Goal: Task Accomplishment & Management: Manage account settings

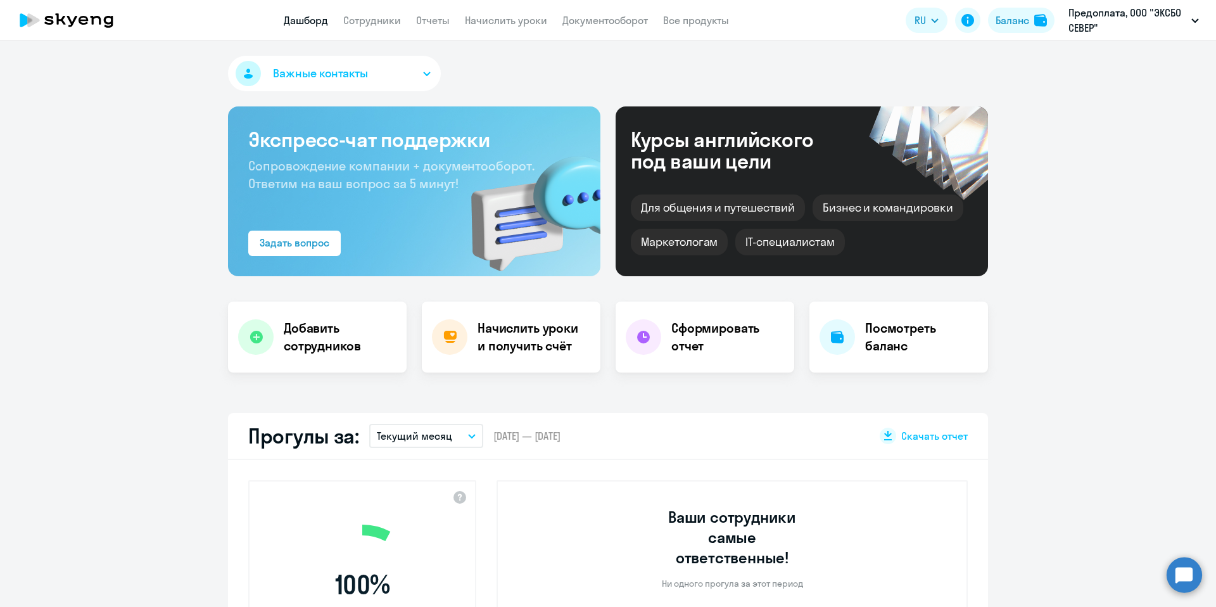
select select "30"
click at [1097, 29] on p "Предоплата, ООО "ЭКСБО СЕВЕР"" at bounding box center [1127, 20] width 118 height 30
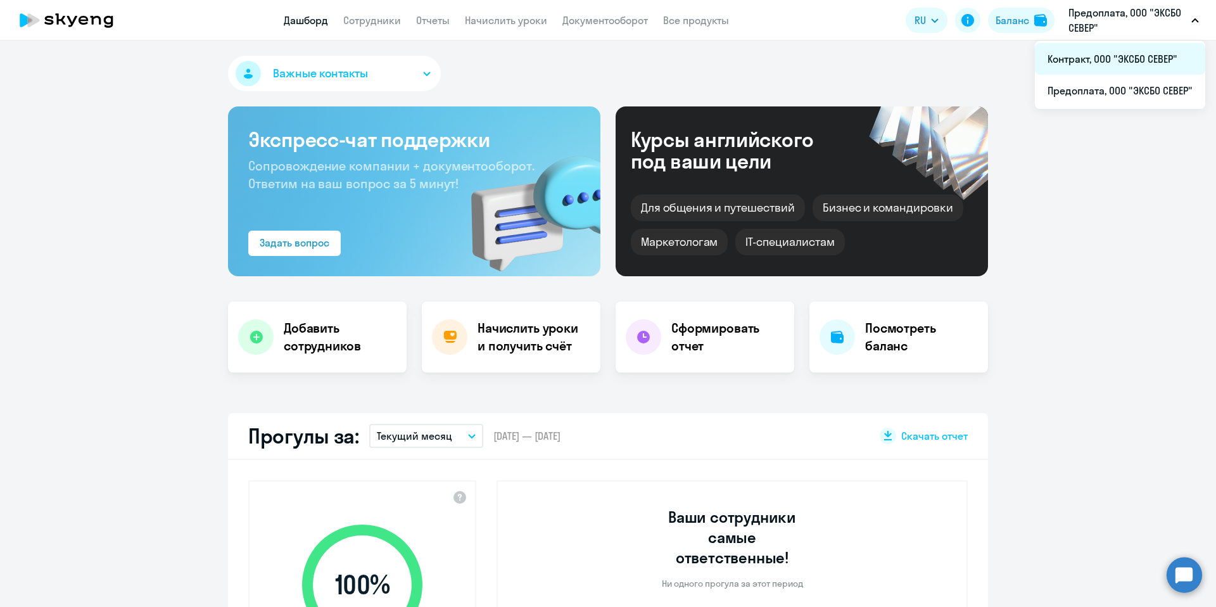
click at [1096, 51] on li "Контракт, ООО "ЭКСБО СЕВЕР"" at bounding box center [1120, 59] width 170 height 32
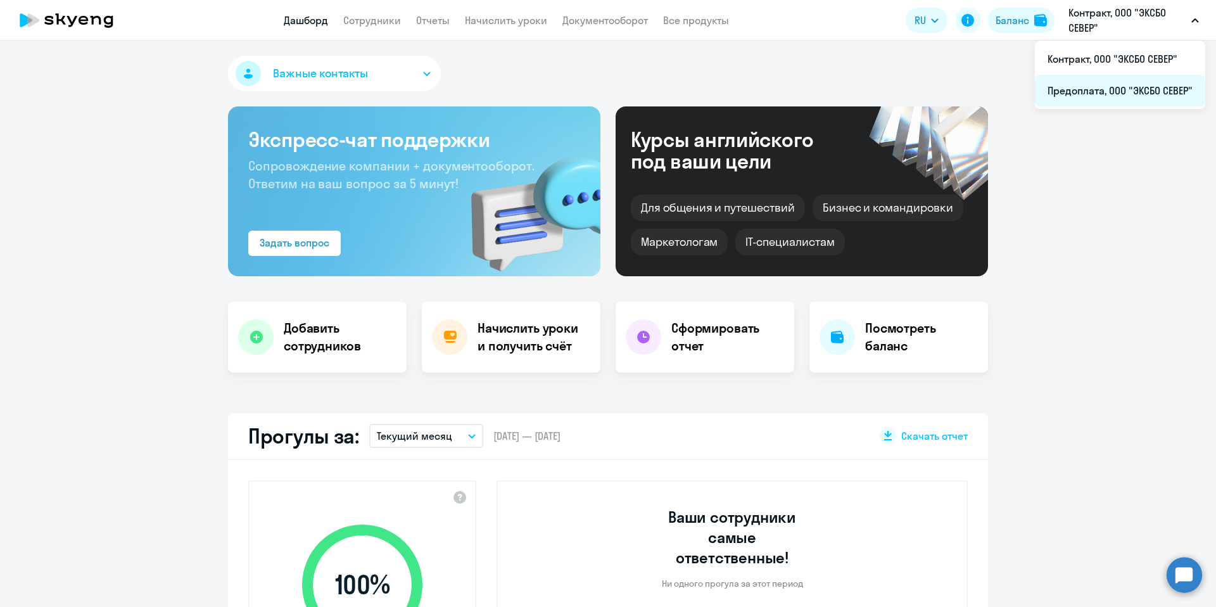
click at [1130, 92] on li "Предоплата, ООО "ЭКСБО СЕВЕР"" at bounding box center [1120, 91] width 170 height 32
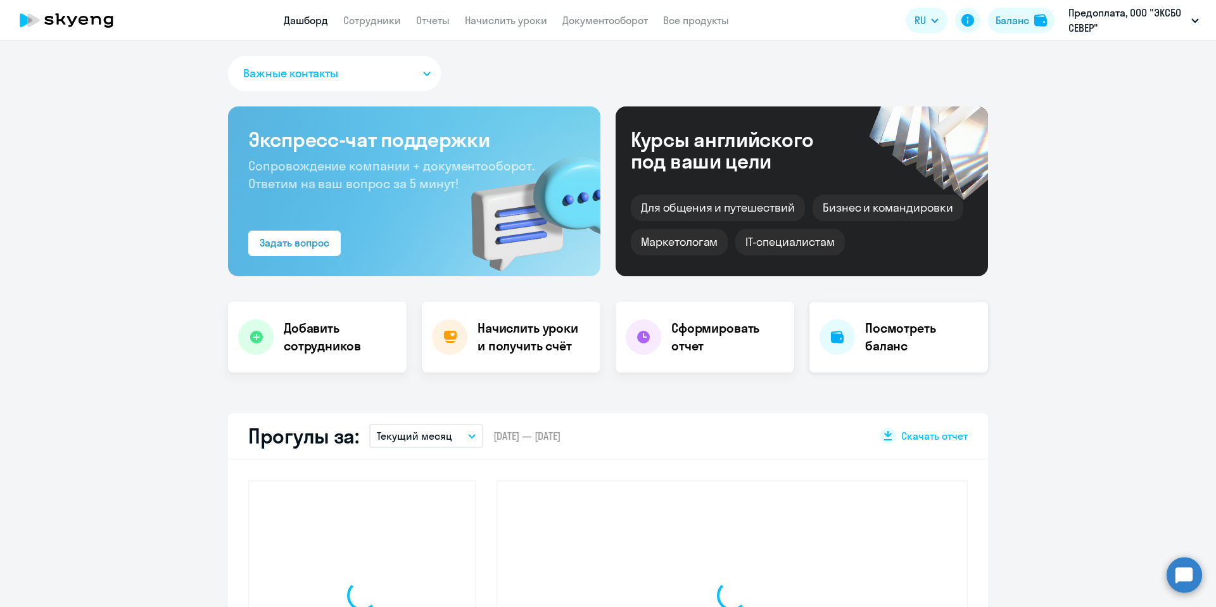
select select "30"
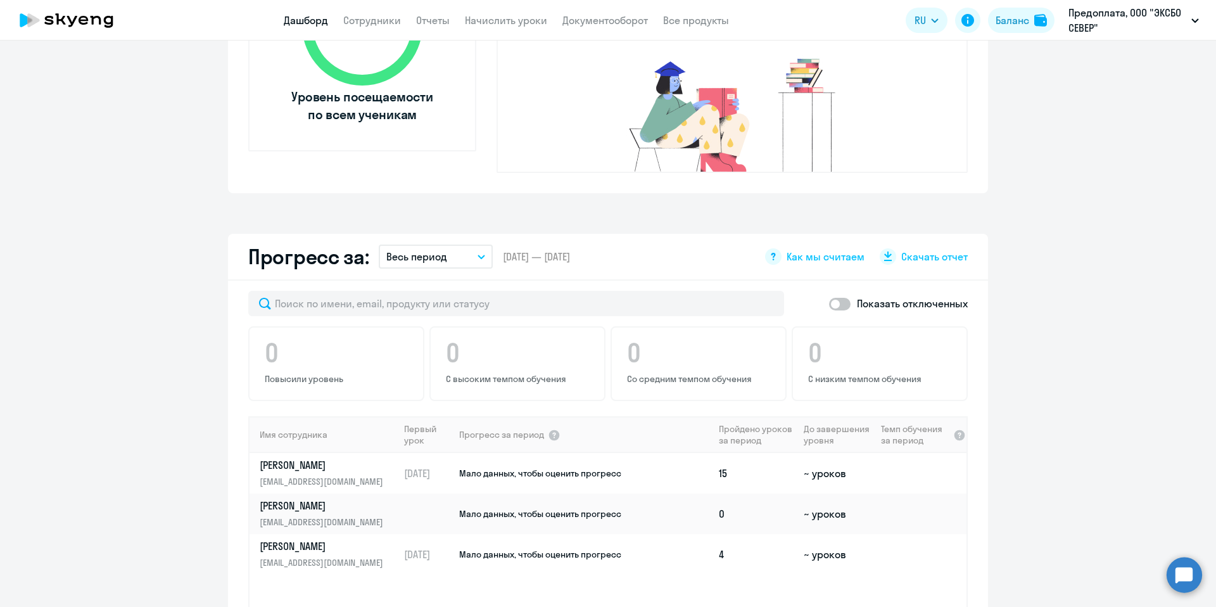
scroll to position [298, 0]
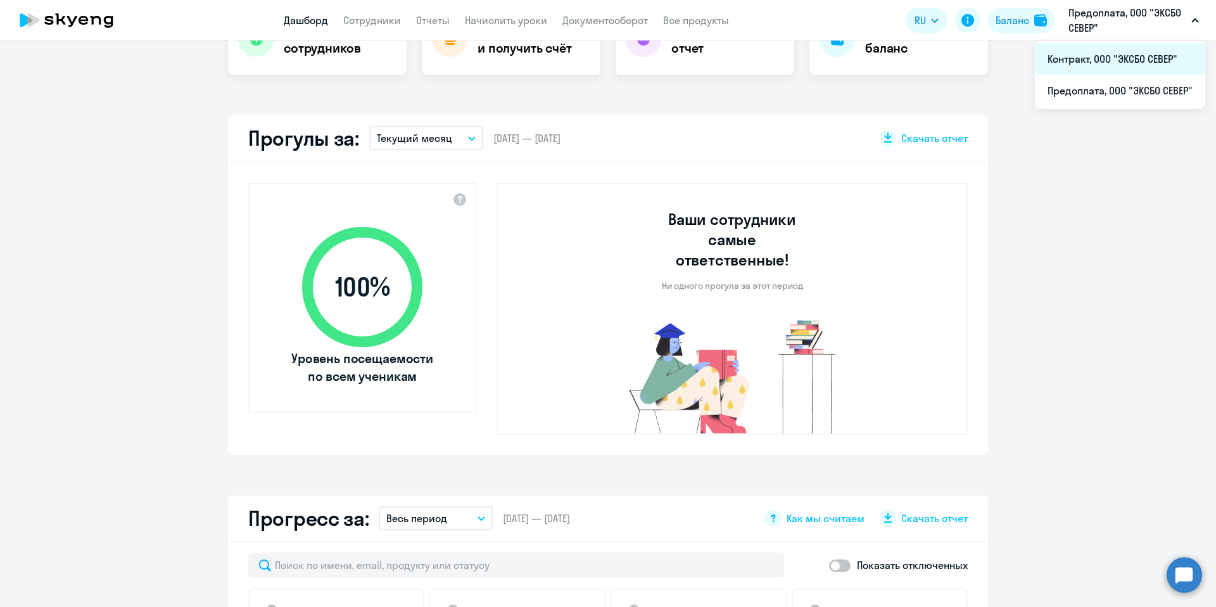
click at [1104, 62] on li "Контракт, ООО "ЭКСБО СЕВЕР"" at bounding box center [1120, 59] width 170 height 32
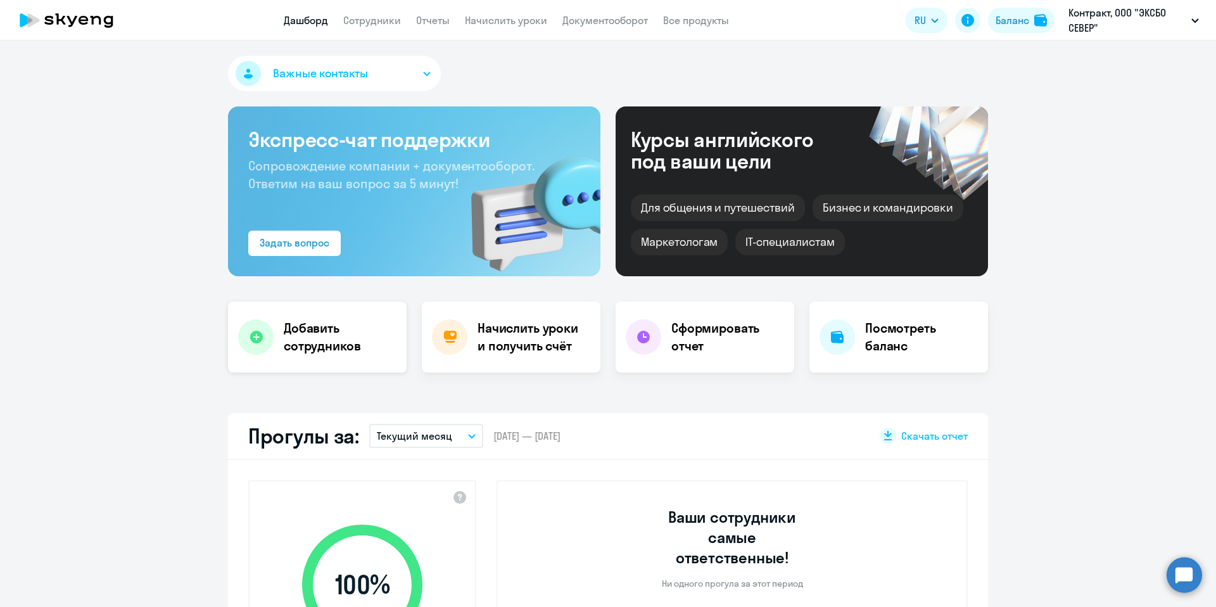
click at [307, 360] on div "Добавить сотрудников" at bounding box center [317, 336] width 179 height 71
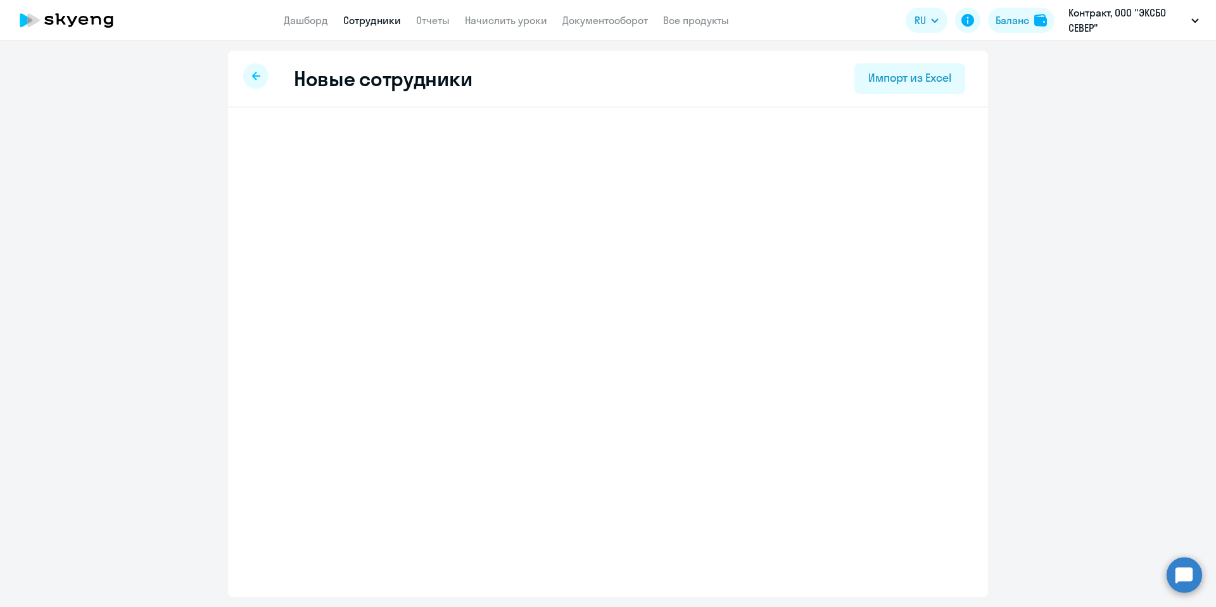
select select "screening_test"
select select "3"
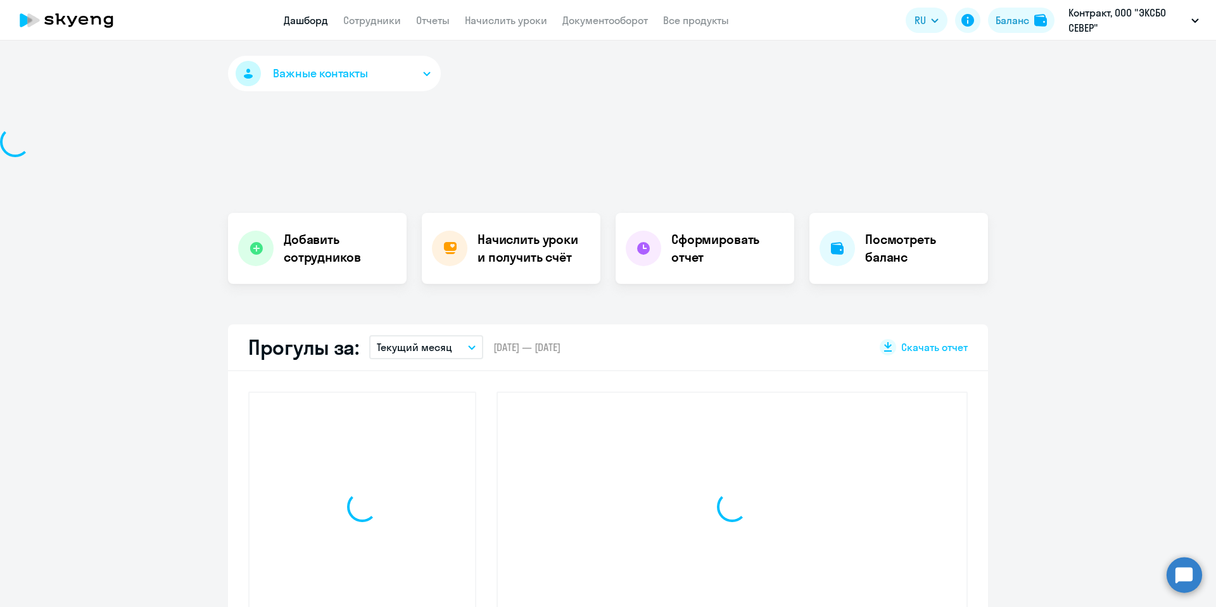
select select "30"
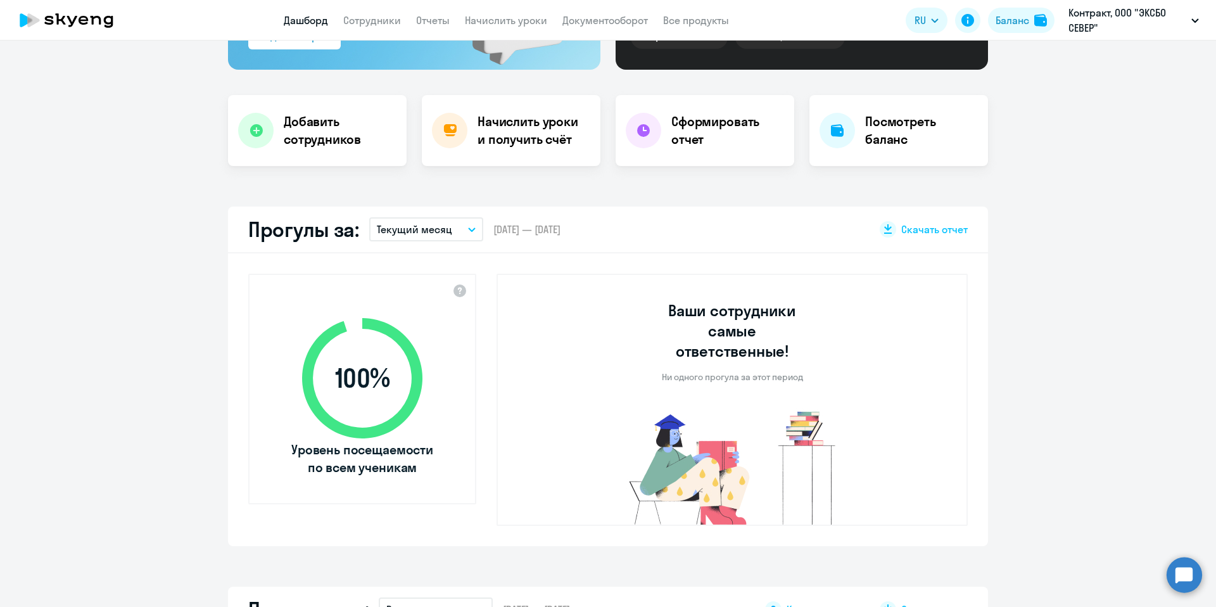
scroll to position [586, 0]
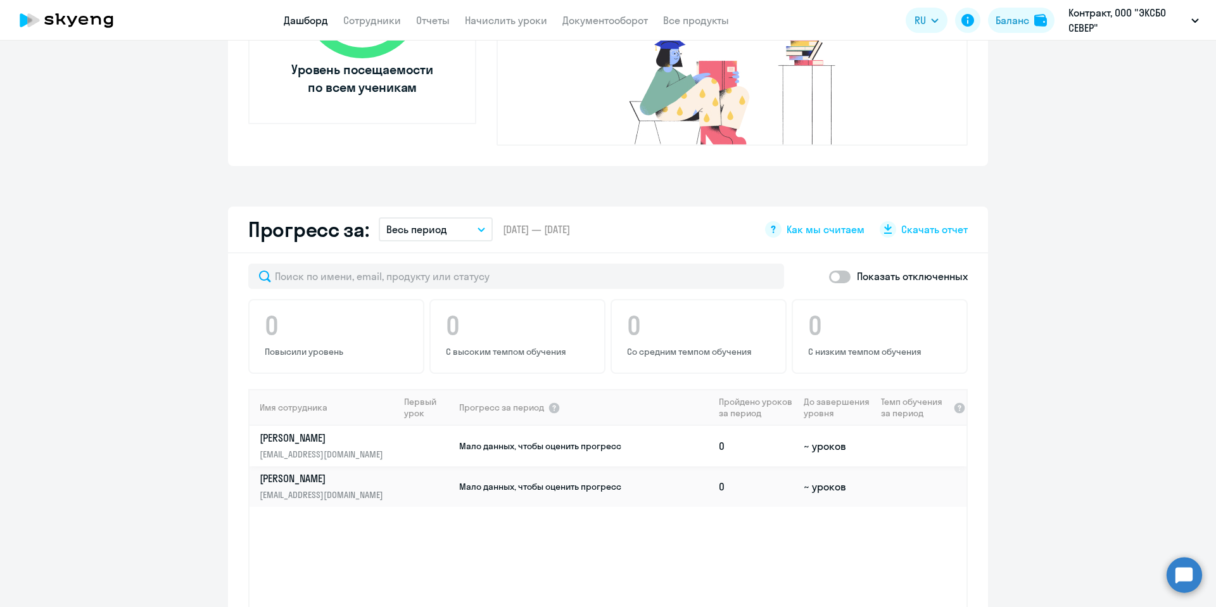
click at [431, 426] on td at bounding box center [428, 446] width 59 height 41
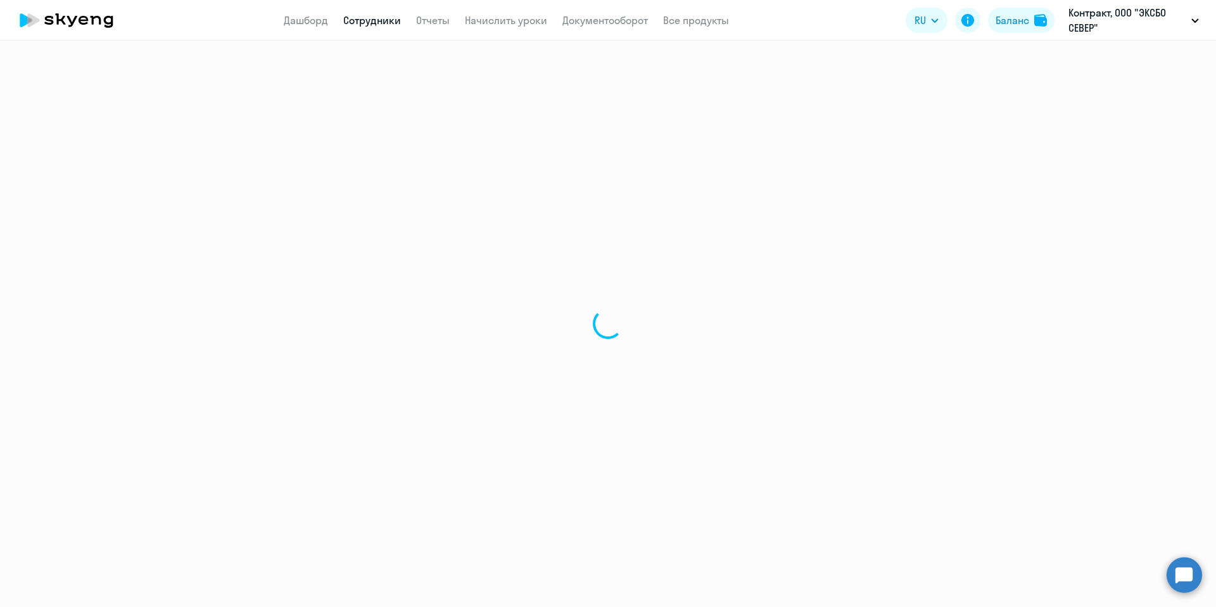
select select "english"
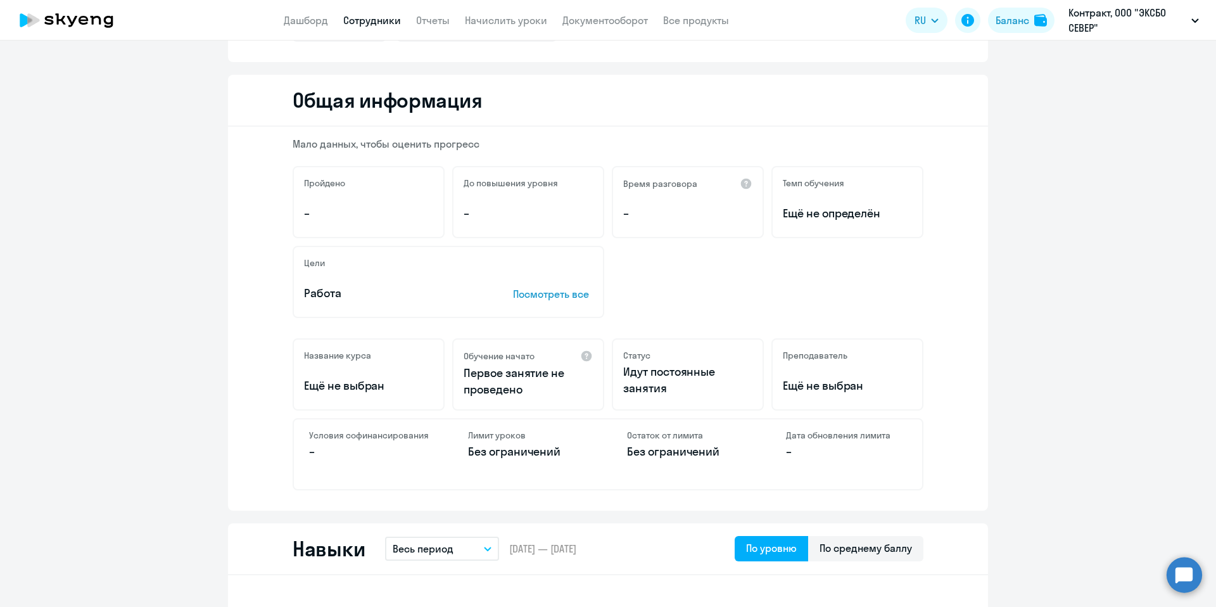
scroll to position [140, 0]
